Goal: Book appointment/travel/reservation

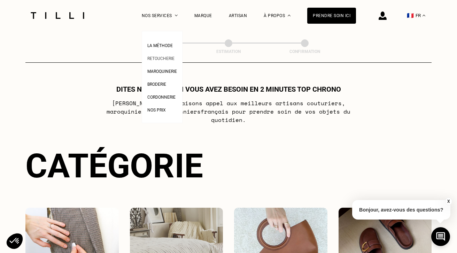
click at [162, 55] on link "Retoucherie" at bounding box center [160, 57] width 27 height 7
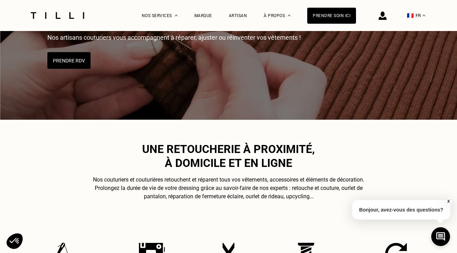
scroll to position [110, 0]
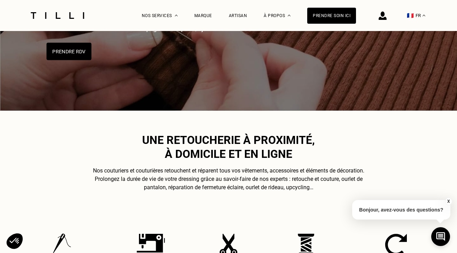
click at [67, 48] on button "Prendre RDV" at bounding box center [69, 50] width 45 height 17
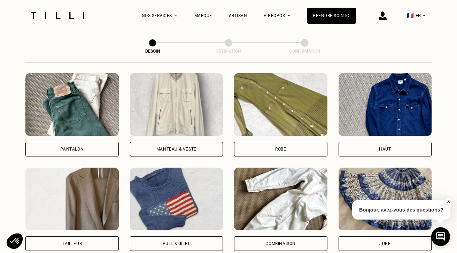
scroll to position [324, 0]
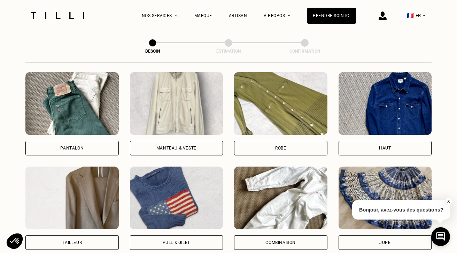
click at [278, 146] on div "Robe" at bounding box center [280, 148] width 11 height 4
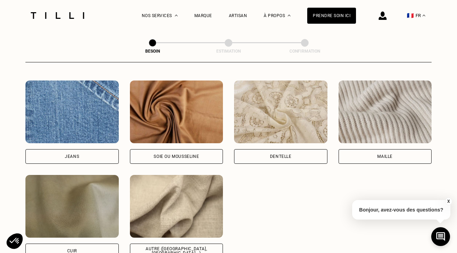
scroll to position [740, 0]
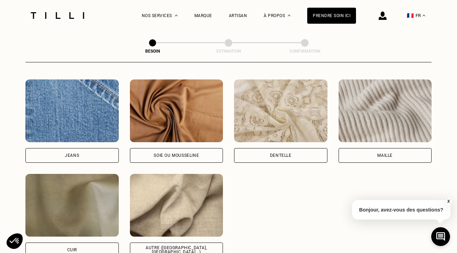
click at [278, 153] on div "Dentelle" at bounding box center [281, 155] width 22 height 4
select select "FR"
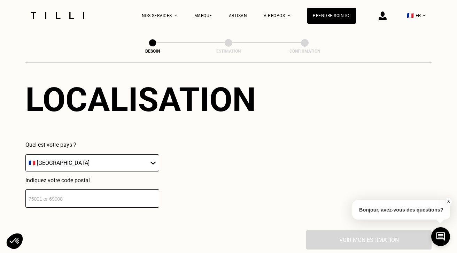
scroll to position [984, 0]
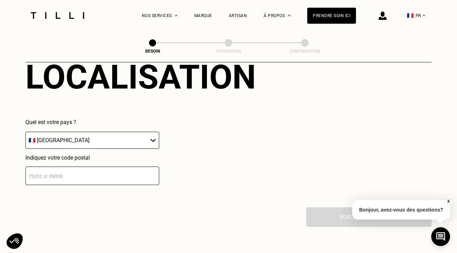
click at [103, 177] on input "number" at bounding box center [92, 175] width 134 height 18
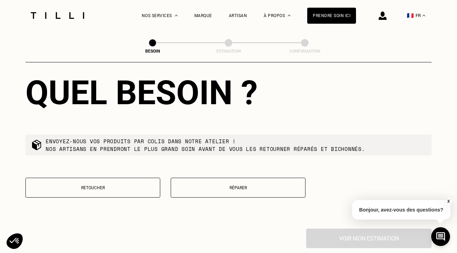
scroll to position [1170, 0]
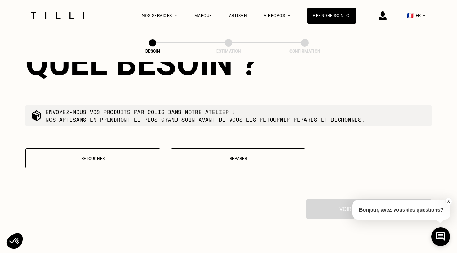
type input "06000"
click at [246, 156] on p "Réparer" at bounding box center [237, 158] width 127 height 5
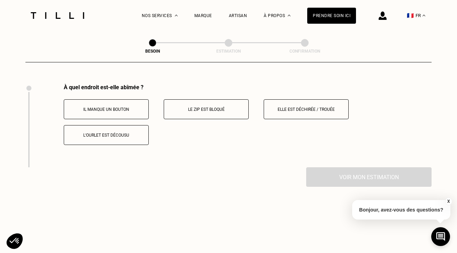
scroll to position [1280, 0]
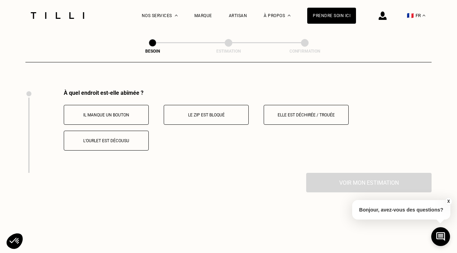
click at [116, 138] on p "L‘ourlet est décousu" at bounding box center [106, 140] width 77 height 5
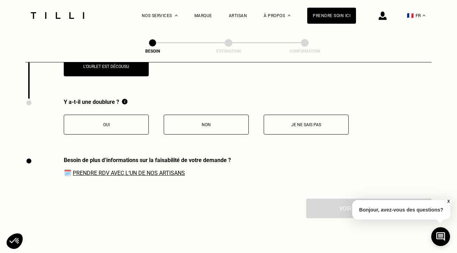
scroll to position [1368, 0]
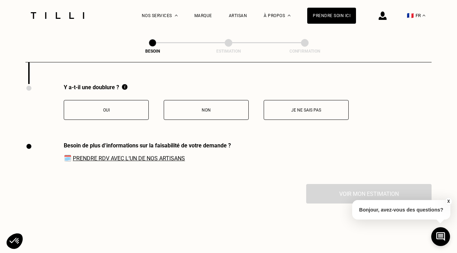
click at [116, 108] on p "Oui" at bounding box center [106, 110] width 77 height 5
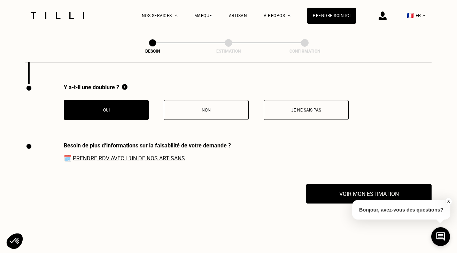
click at [128, 155] on link "Prendre RDV avec l‘un de nos artisans" at bounding box center [129, 158] width 112 height 7
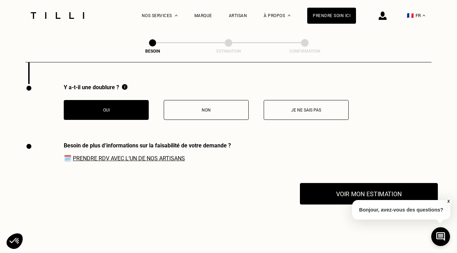
click at [337, 190] on button "Voir mon estimation" at bounding box center [369, 194] width 138 height 22
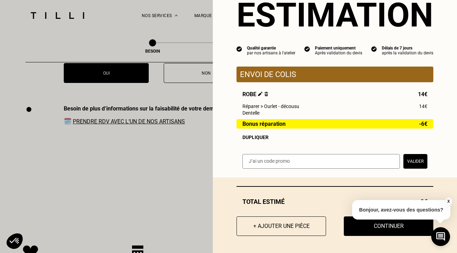
scroll to position [1407, 0]
